Goal: Task Accomplishment & Management: Complete application form

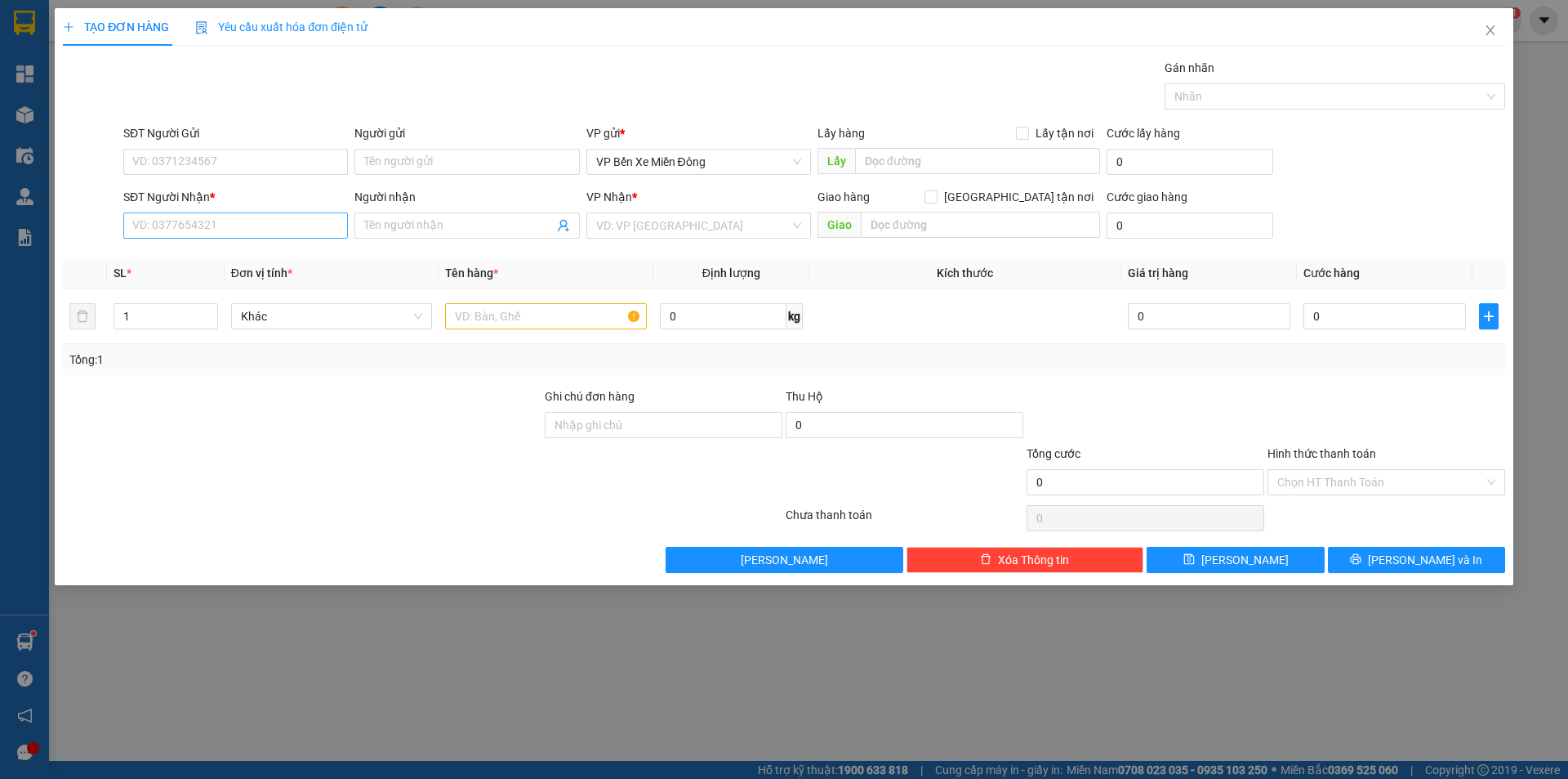
drag, startPoint x: 0, startPoint y: 0, endPoint x: 339, endPoint y: 230, distance: 409.7
click at [339, 235] on div "SĐT Người Nhận * VD: 0377654321" at bounding box center [236, 216] width 225 height 57
click at [460, 244] on div "Người nhận Tên người nhận" at bounding box center [466, 216] width 225 height 57
drag, startPoint x: 455, startPoint y: 240, endPoint x: 454, endPoint y: 223, distance: 17.0
click at [454, 226] on div "Người nhận Tên người nhận" at bounding box center [466, 216] width 225 height 57
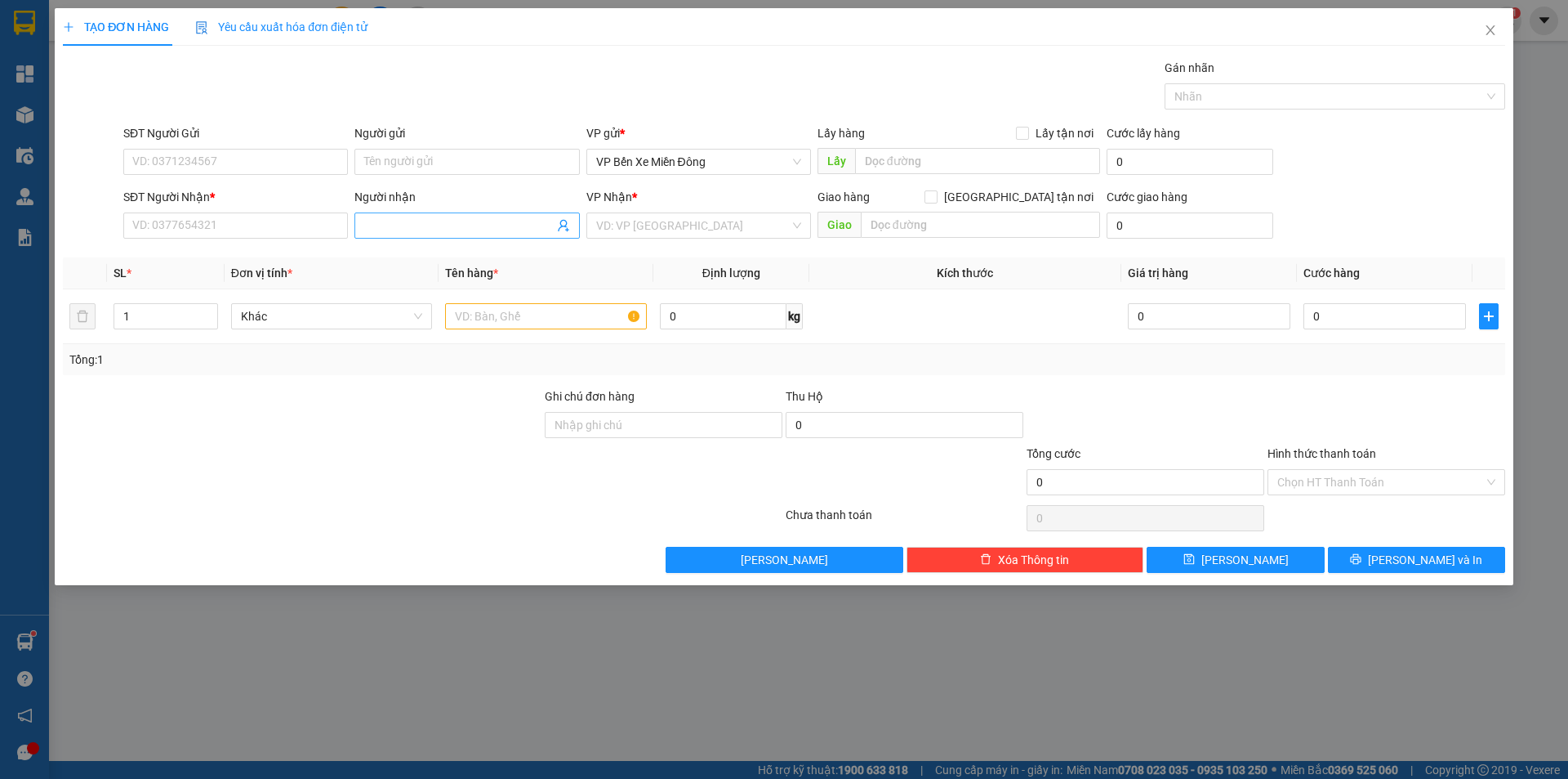
click at [454, 222] on input "Người nhận" at bounding box center [459, 226] width 189 height 18
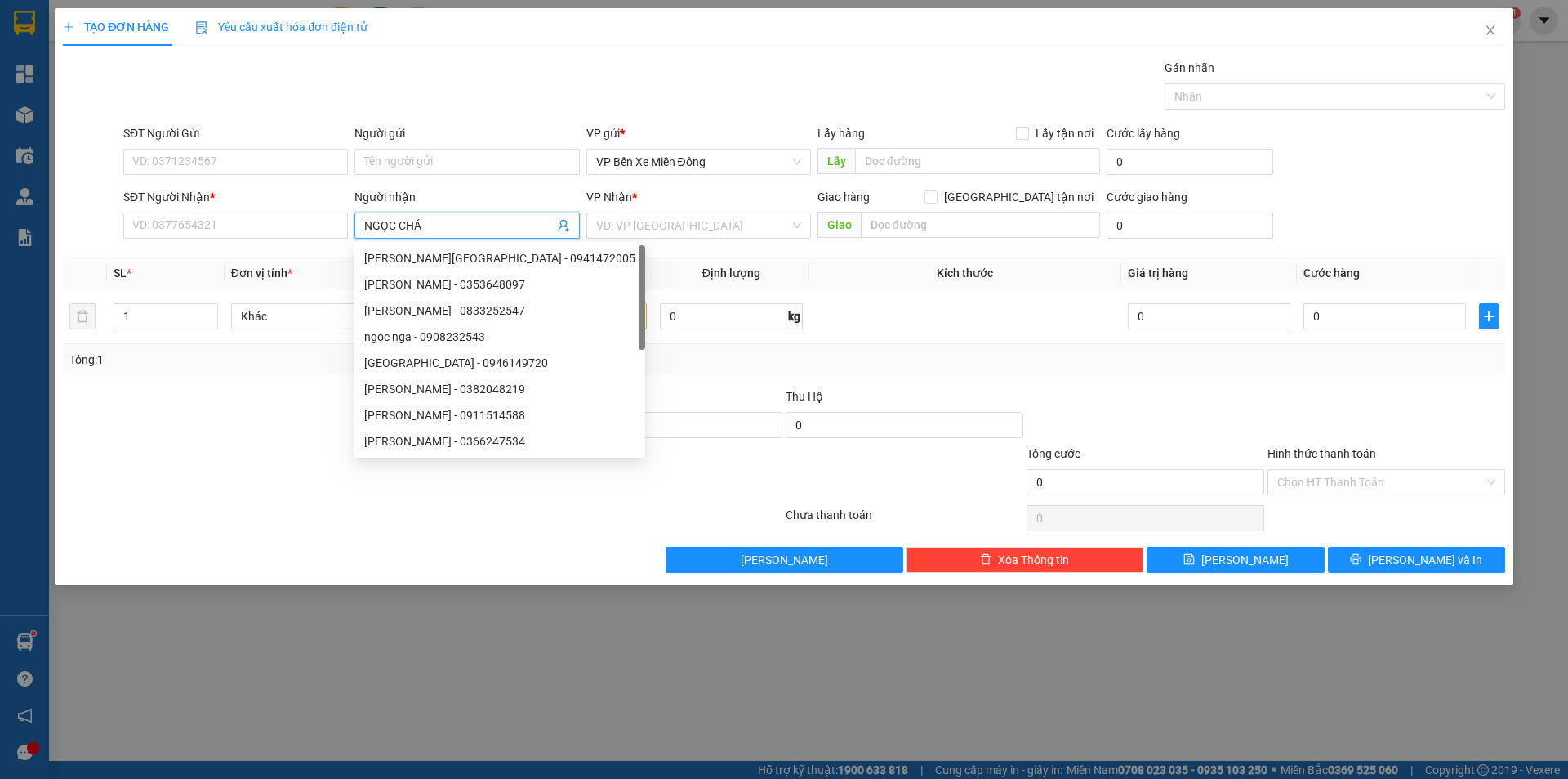
type input "[PERSON_NAME]"
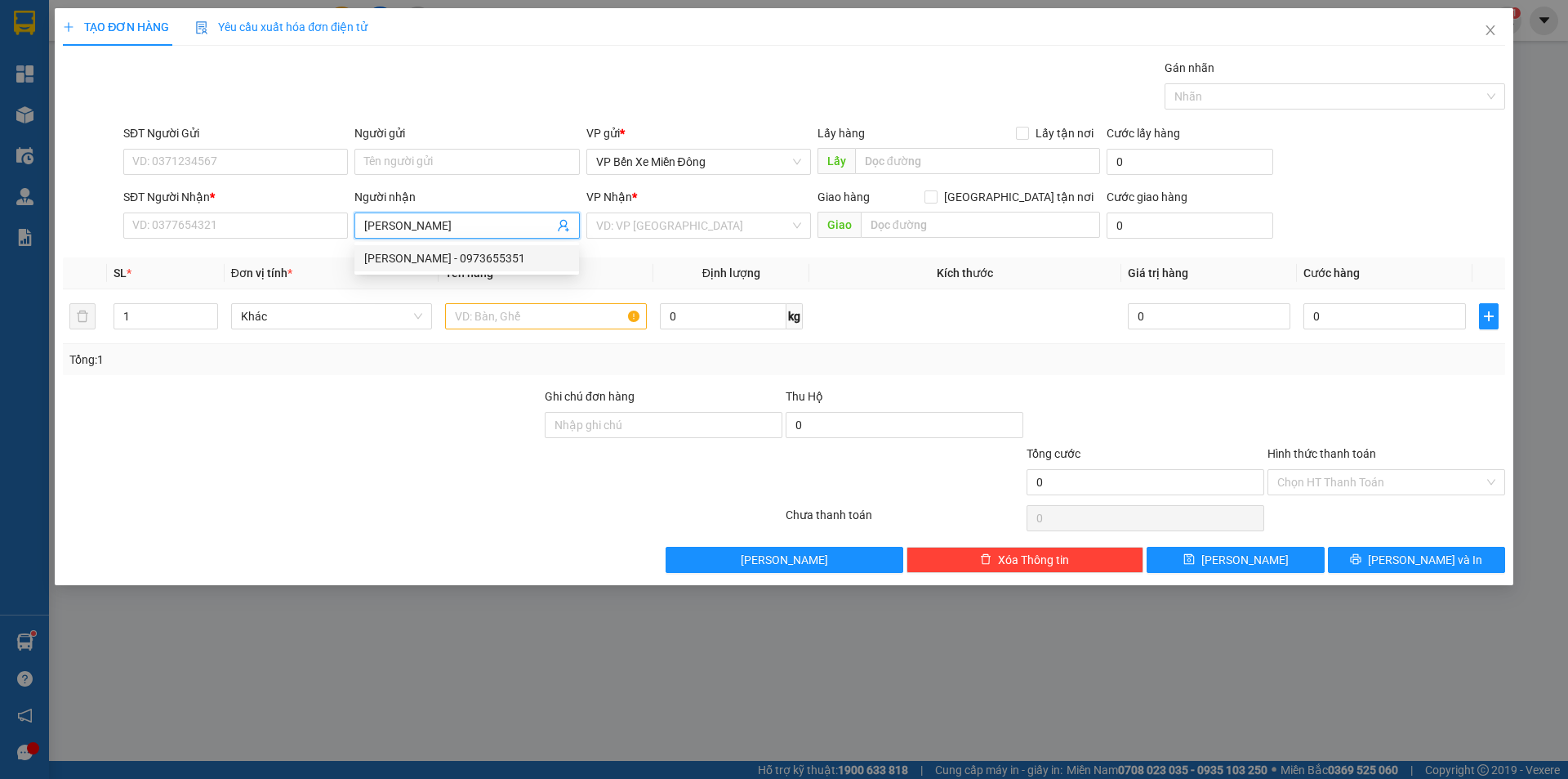
click at [454, 252] on div "[PERSON_NAME] - 0973655351" at bounding box center [466, 258] width 205 height 18
type input "0973655351"
type input "ngọc cháo"
click at [571, 321] on input "text" at bounding box center [546, 316] width 201 height 26
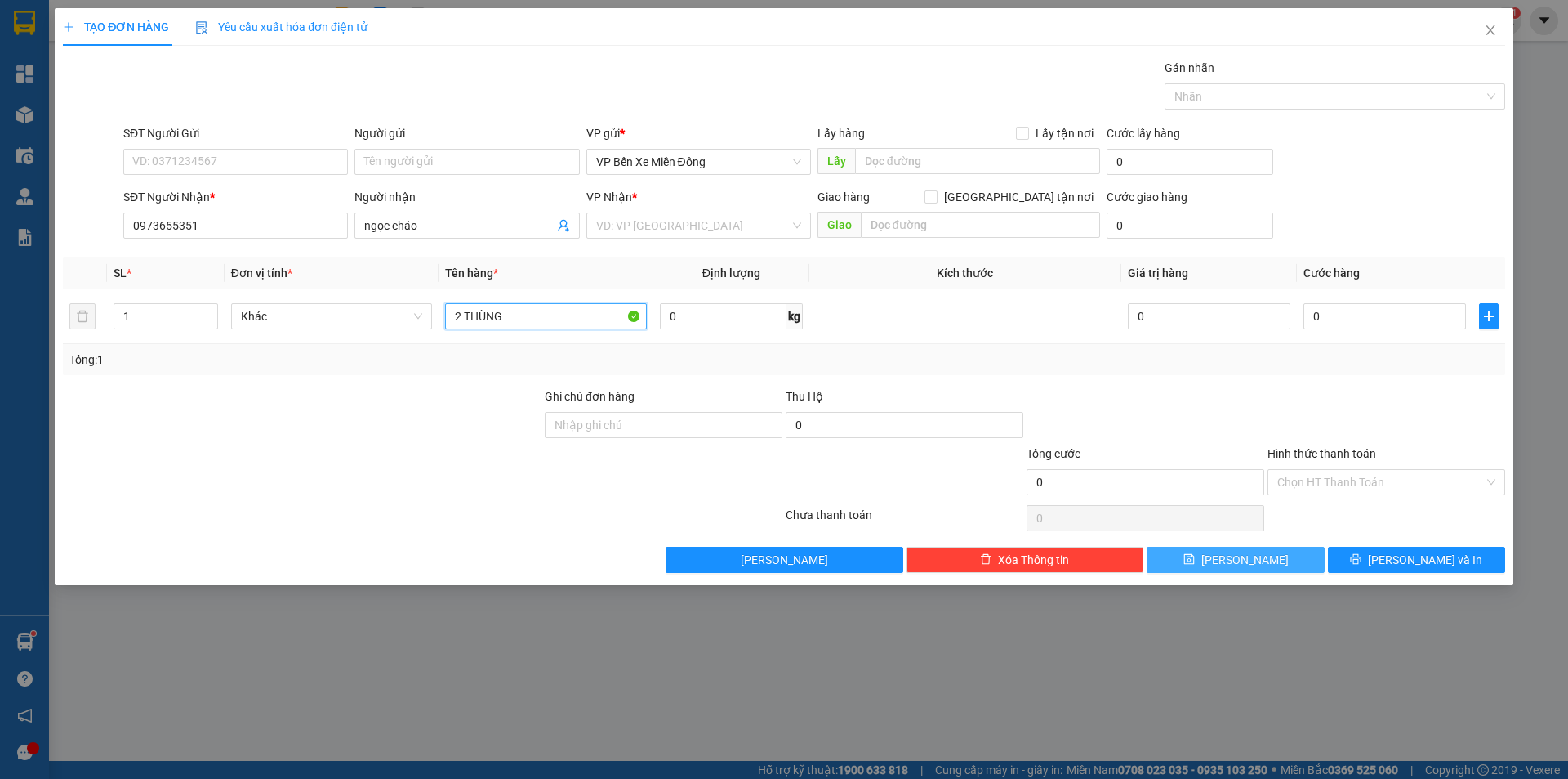
type input "2 THÙNG"
click at [1242, 551] on span "[PERSON_NAME]" at bounding box center [1245, 560] width 88 height 18
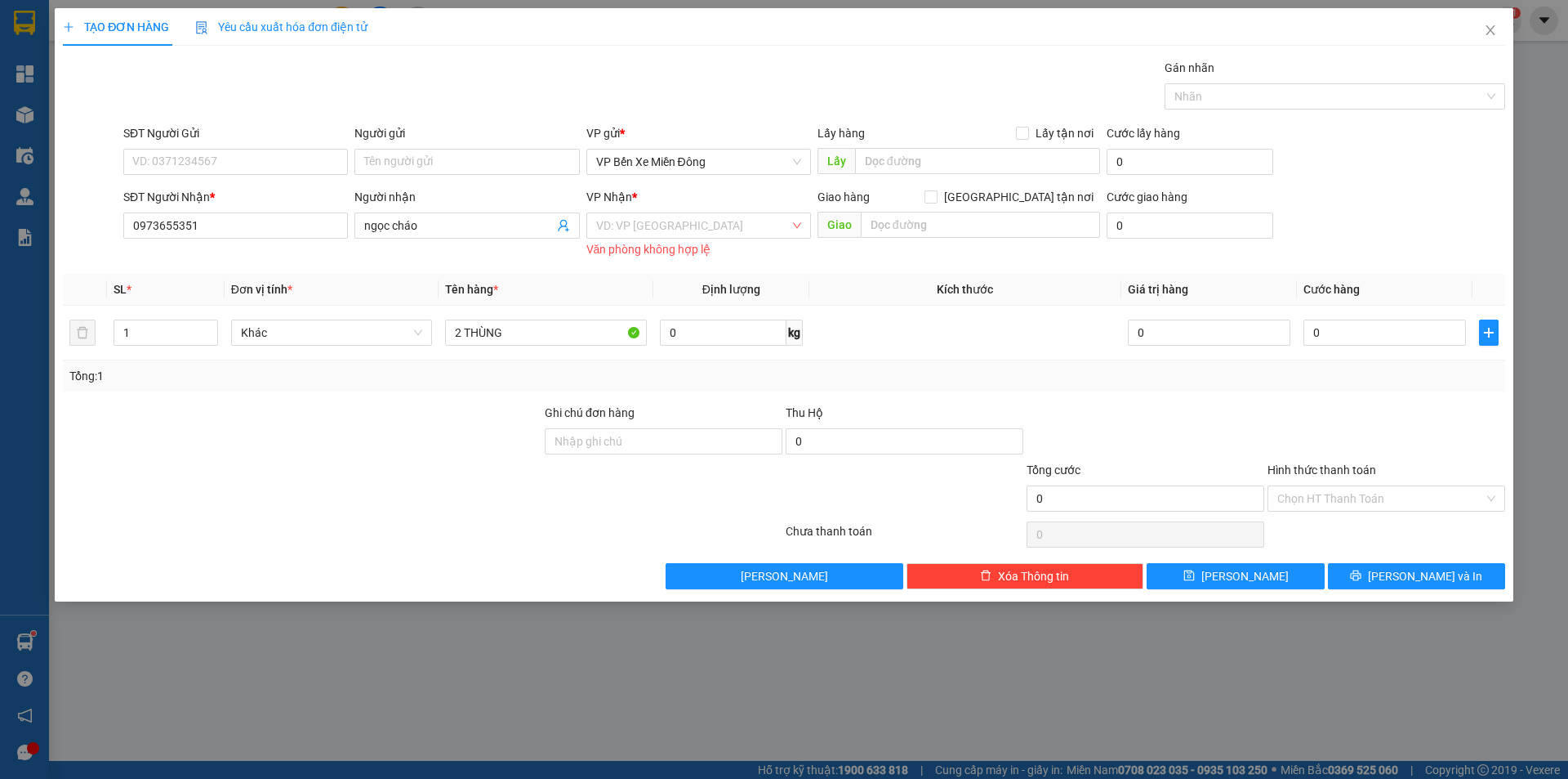
click at [626, 239] on div "VD: VP Sài Gòn Văn phòng không hợp lệ" at bounding box center [698, 233] width 225 height 43
click at [631, 233] on input "search" at bounding box center [693, 225] width 194 height 24
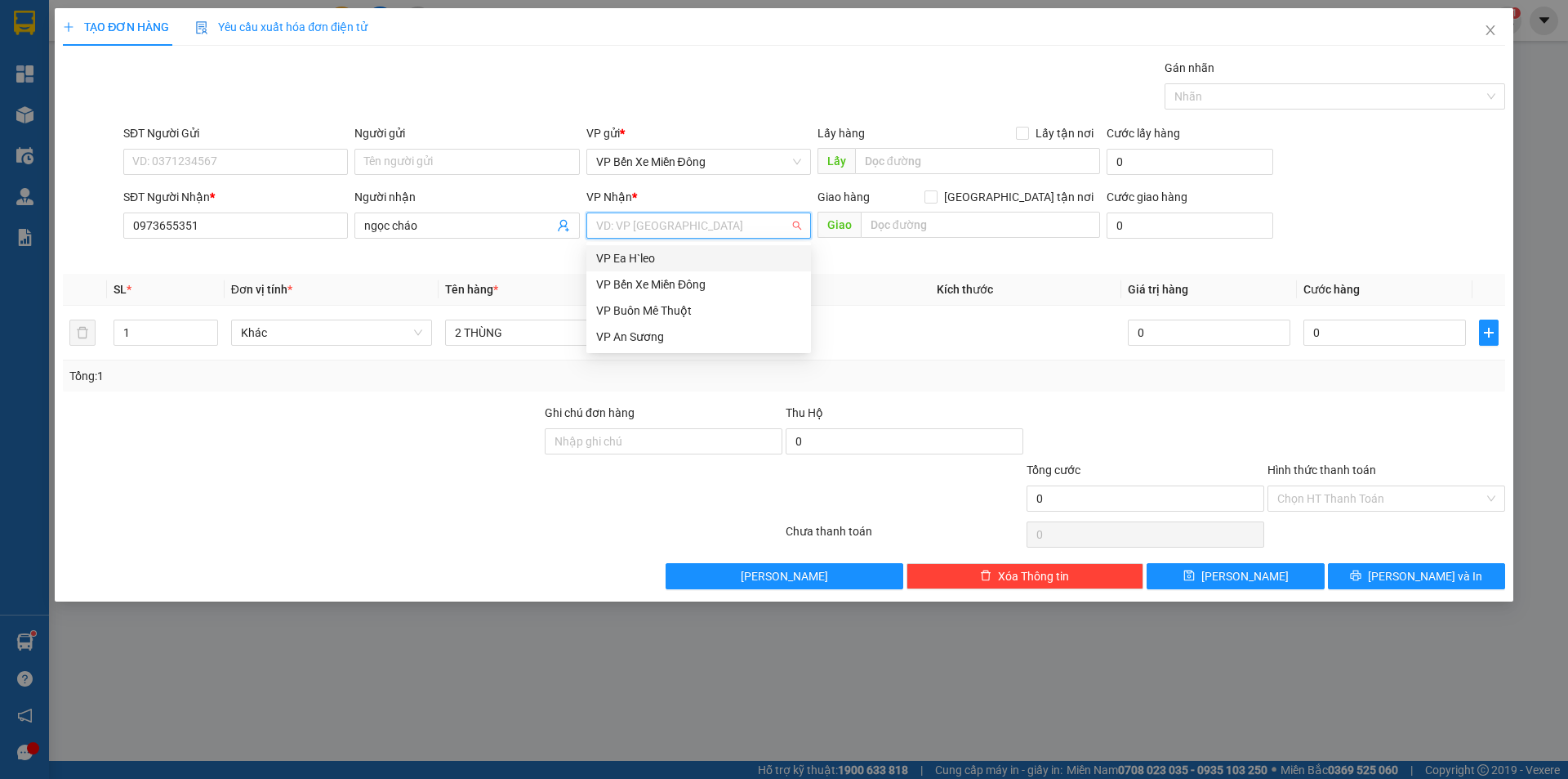
click at [636, 250] on div "VP Ea H`leo" at bounding box center [698, 258] width 205 height 18
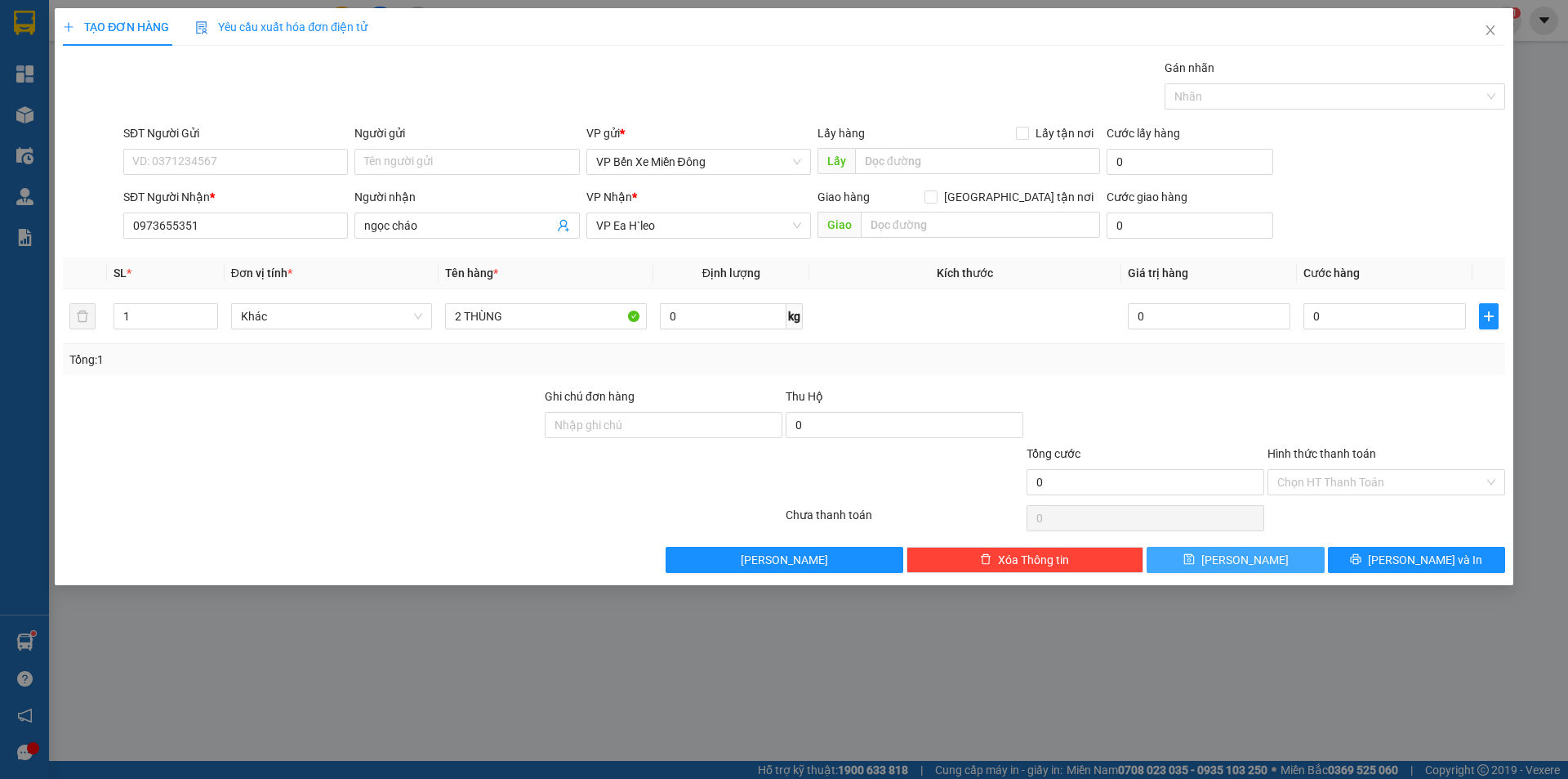
click at [1289, 563] on button "[PERSON_NAME]" at bounding box center [1235, 559] width 177 height 26
click at [774, 661] on div "TẠO ĐƠN HÀNG Yêu cầu xuất hóa đơn điện tử Transit Pickup Surcharge Ids Transit …" at bounding box center [784, 390] width 1568 height 779
